Goal: Task Accomplishment & Management: Use online tool/utility

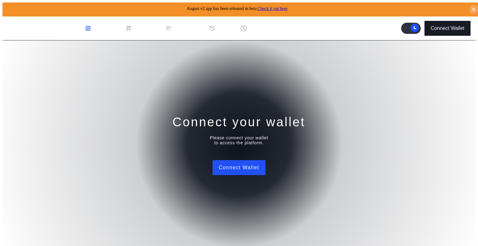
click at [441, 27] on div "Connect Wallet" at bounding box center [448, 29] width 34 height 6
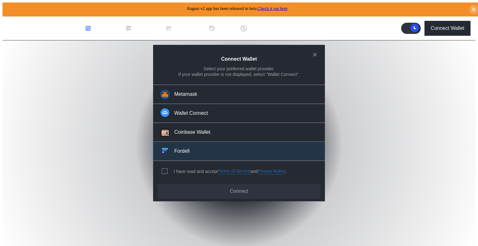
click at [194, 152] on button "Fordefi" at bounding box center [239, 151] width 172 height 19
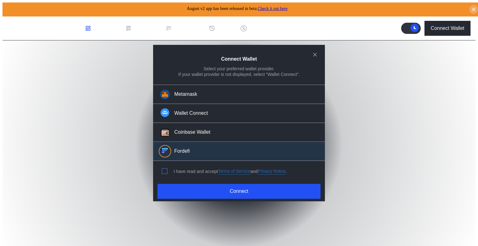
click at [165, 170] on span "modal" at bounding box center [164, 171] width 5 height 5
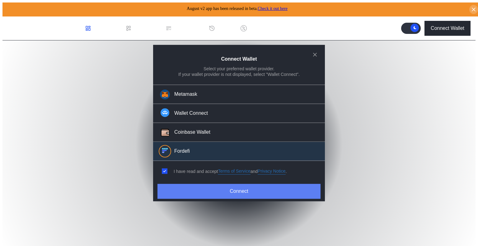
click at [244, 189] on button "Connect" at bounding box center [239, 191] width 163 height 15
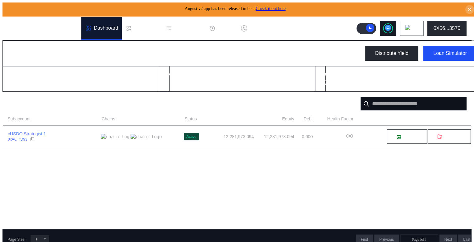
click at [389, 28] on icon at bounding box center [388, 28] width 6 height 6
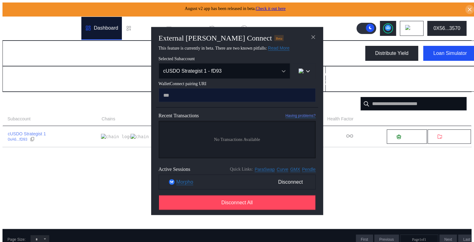
click at [244, 94] on input "modal" at bounding box center [237, 95] width 157 height 14
type input "**********"
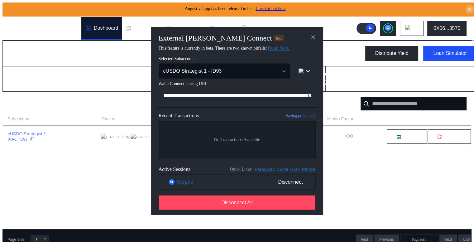
scroll to position [0, 379]
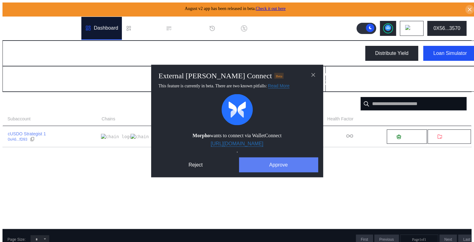
click at [272, 166] on button "Approve" at bounding box center [278, 164] width 79 height 15
